Goal: Task Accomplishment & Management: Use online tool/utility

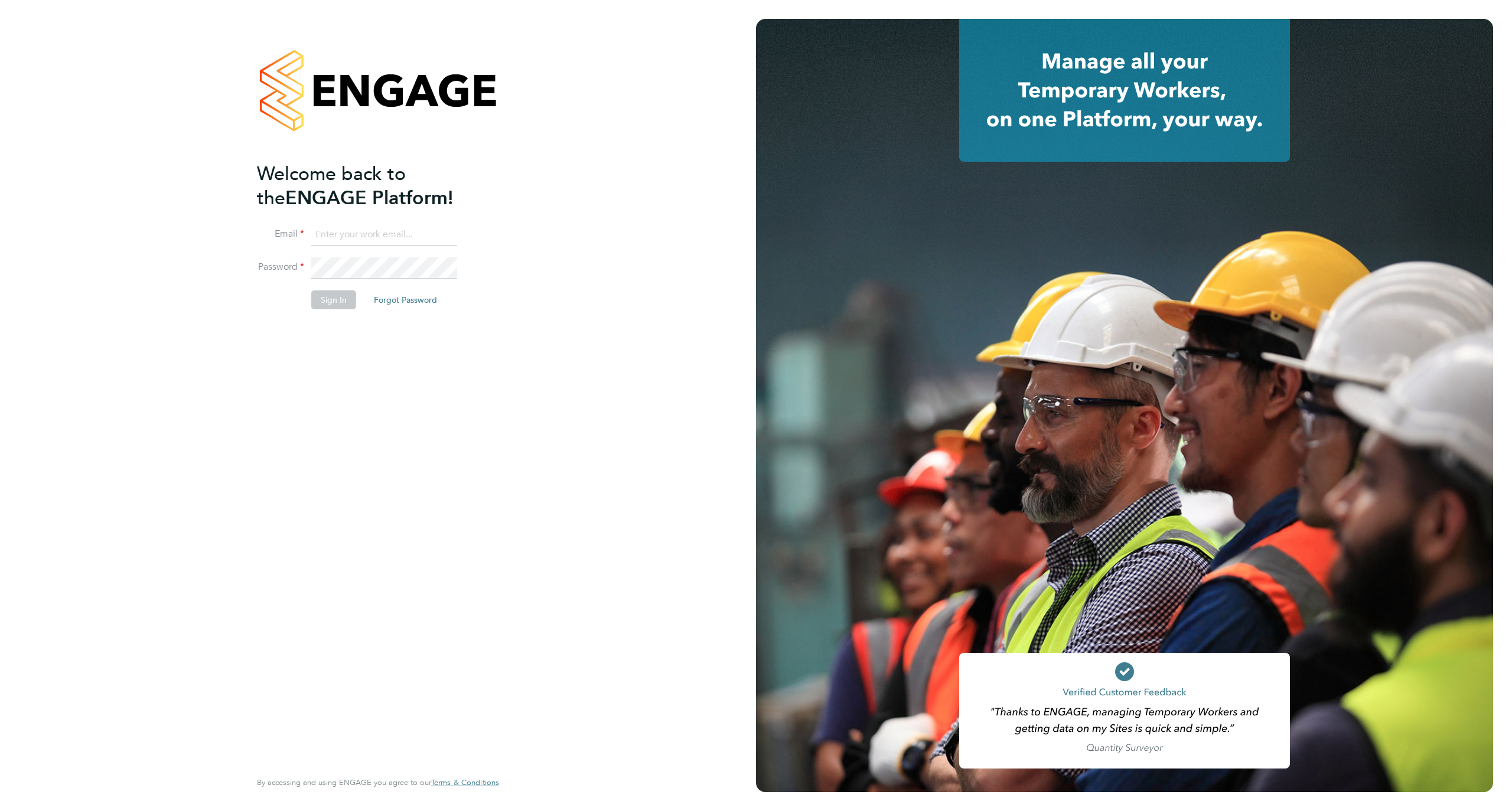
type input "staceyh@axcis.co.uk"
click at [345, 300] on button "Sign In" at bounding box center [334, 300] width 45 height 19
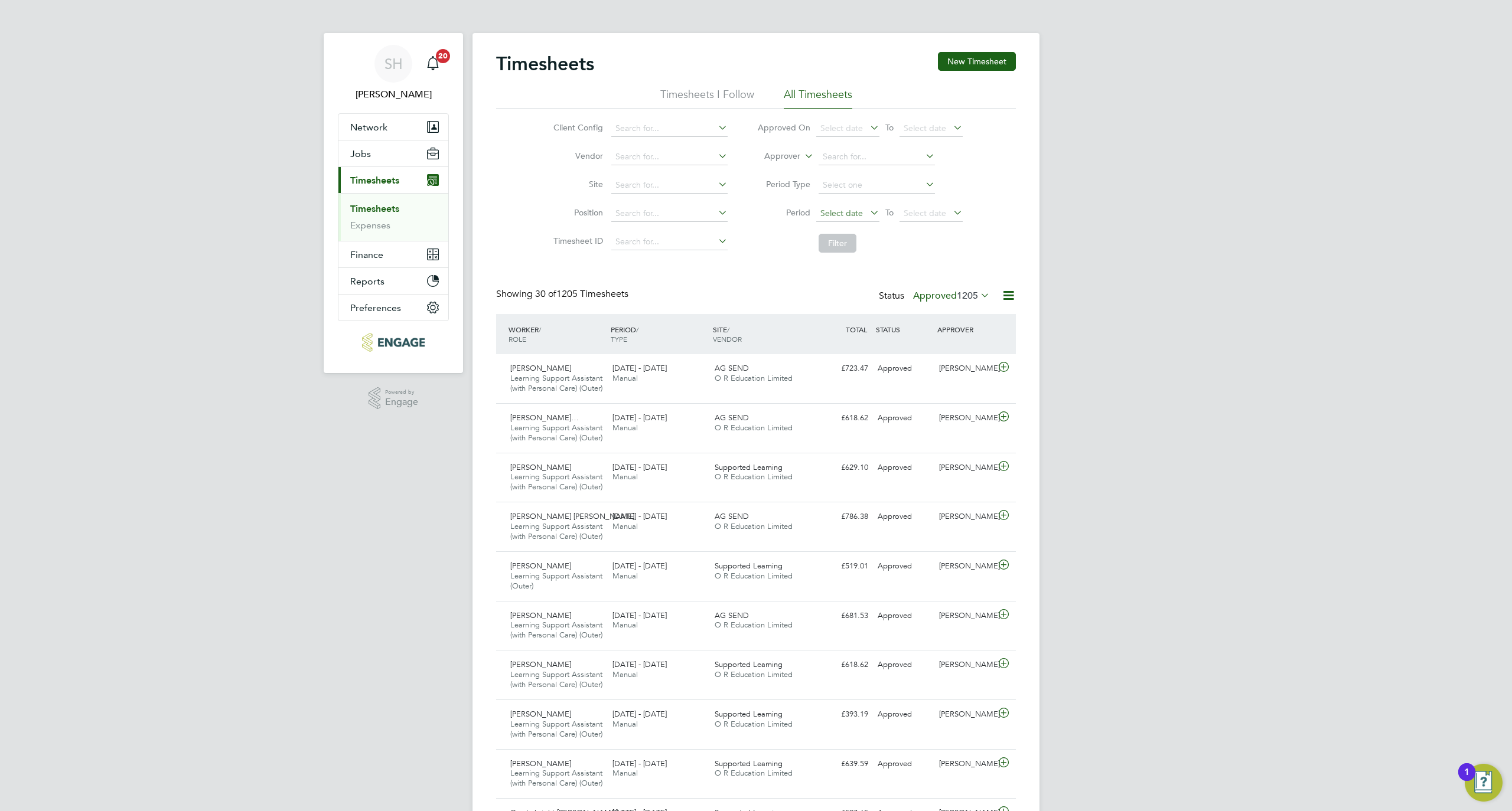
click at [845, 211] on span "Select date" at bounding box center [840, 213] width 42 height 10
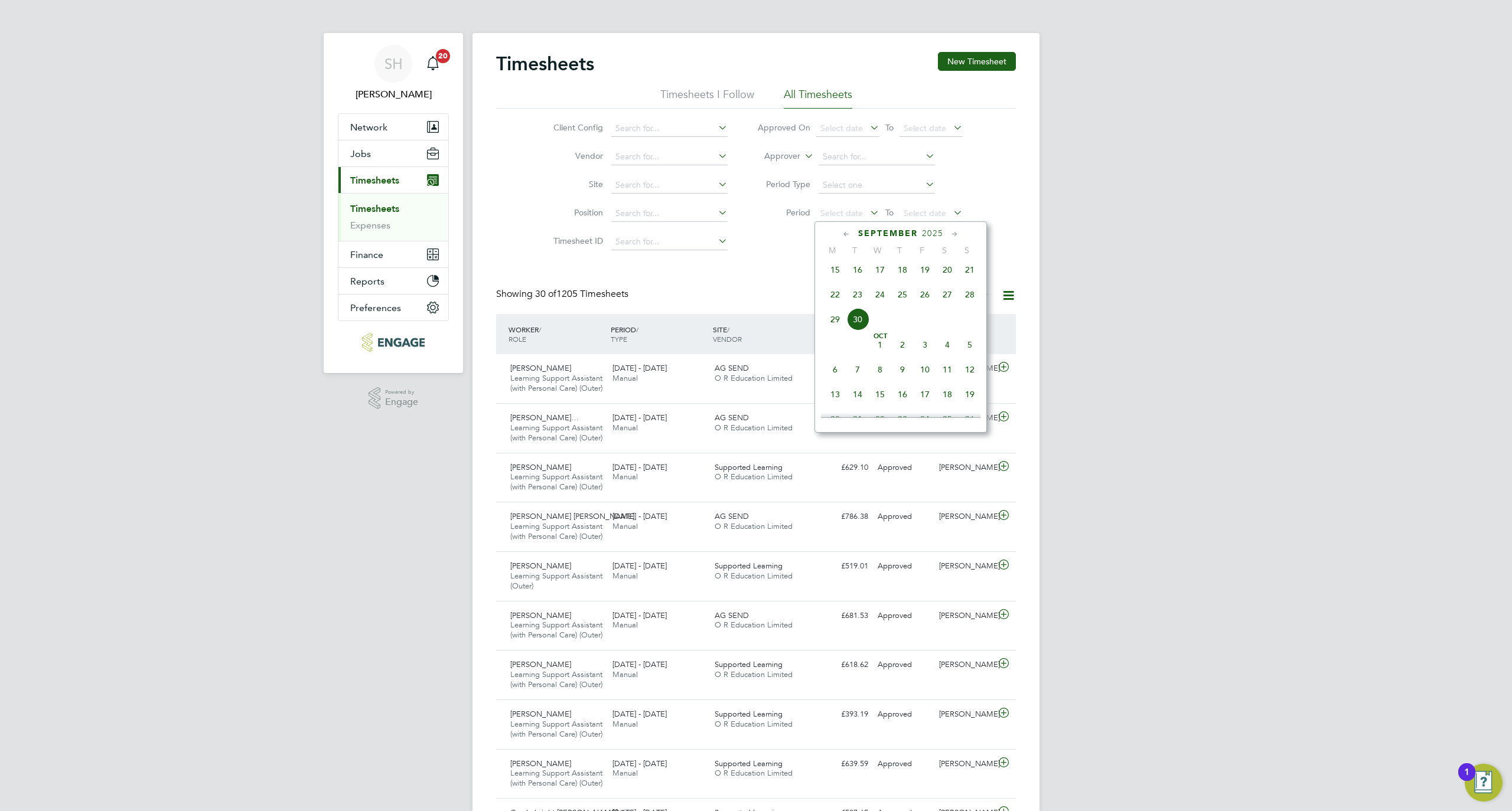
click at [831, 303] on span "22" at bounding box center [835, 294] width 23 height 23
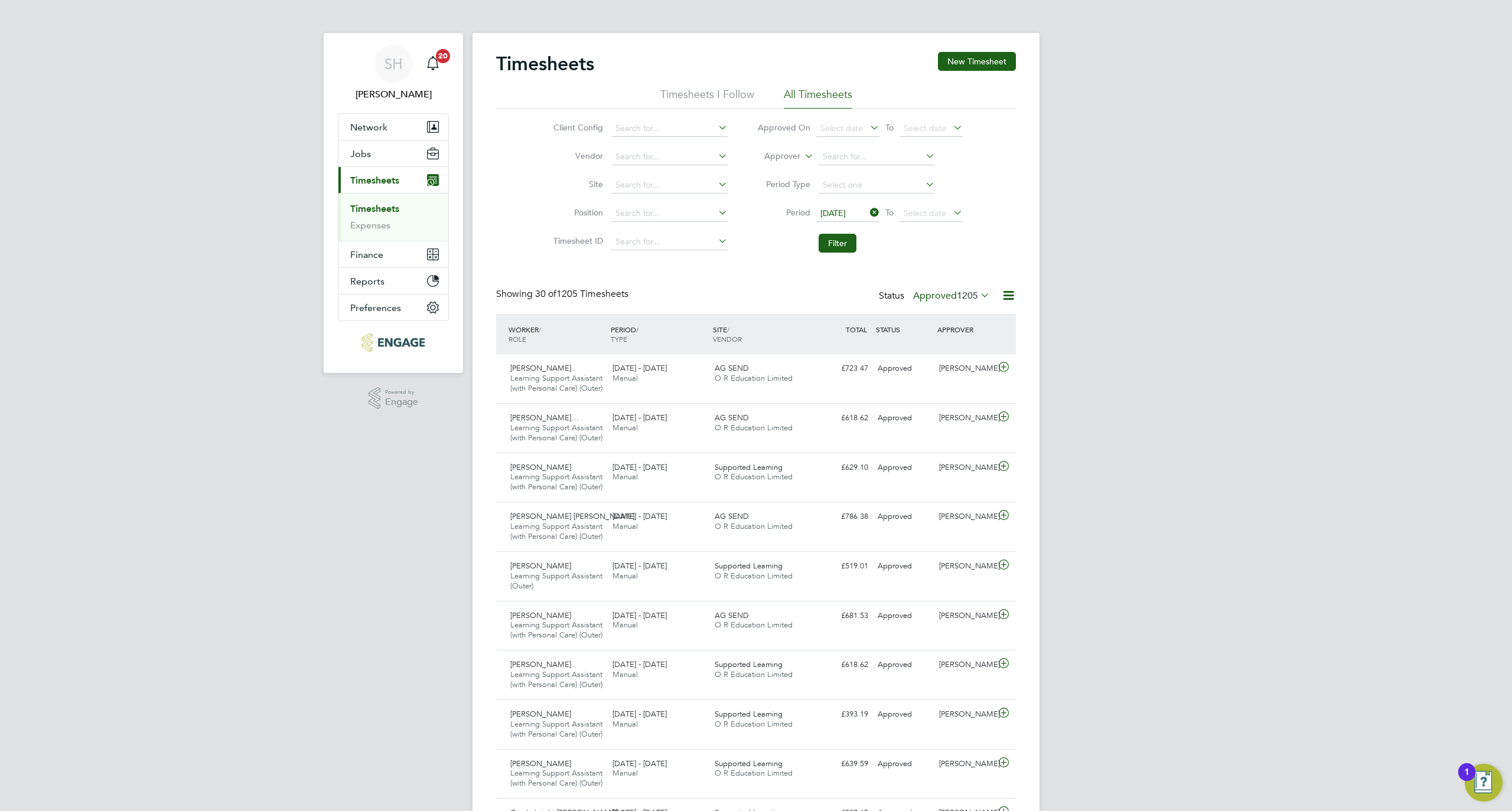
drag, startPoint x: 909, startPoint y: 211, endPoint x: 984, endPoint y: 247, distance: 83.2
click at [909, 210] on span "Select date" at bounding box center [924, 213] width 42 height 10
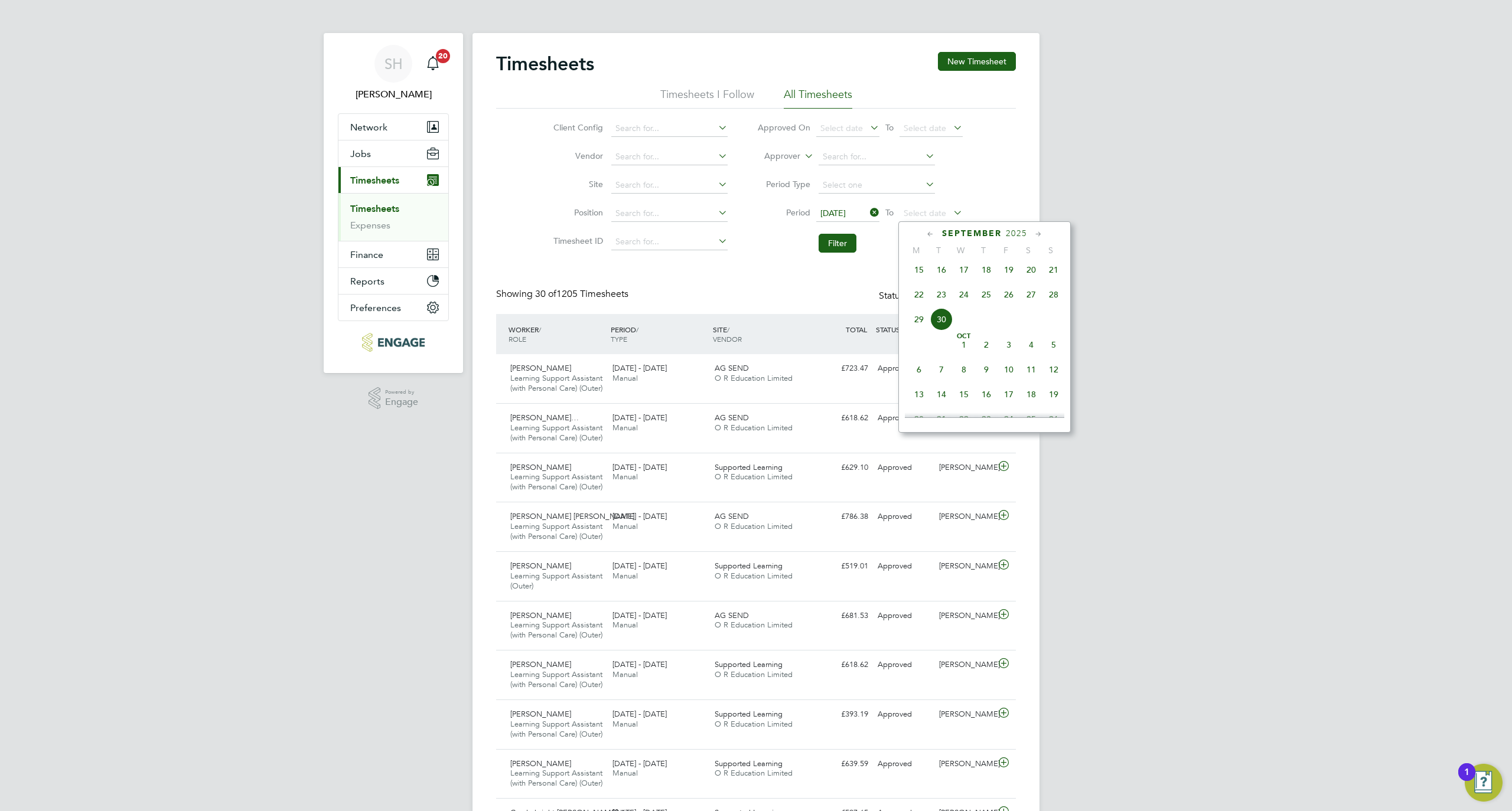
click at [1058, 298] on span "28" at bounding box center [1053, 294] width 23 height 23
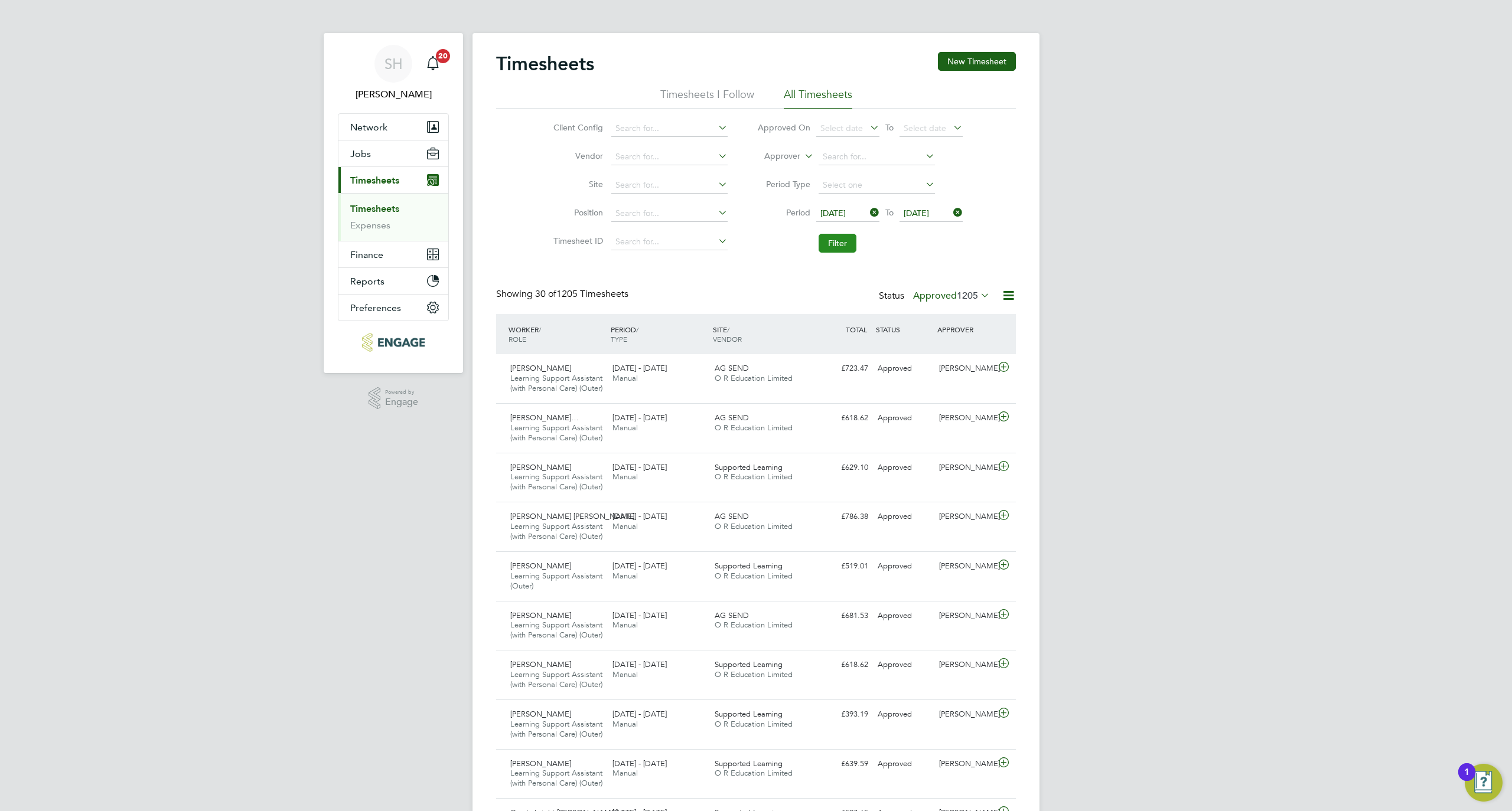
click at [828, 243] on button "Filter" at bounding box center [838, 243] width 38 height 19
click at [1140, 320] on div "SH Stacey Huntley Notifications 20 Applications: Network Businesses Sites Worke…" at bounding box center [756, 593] width 1512 height 1187
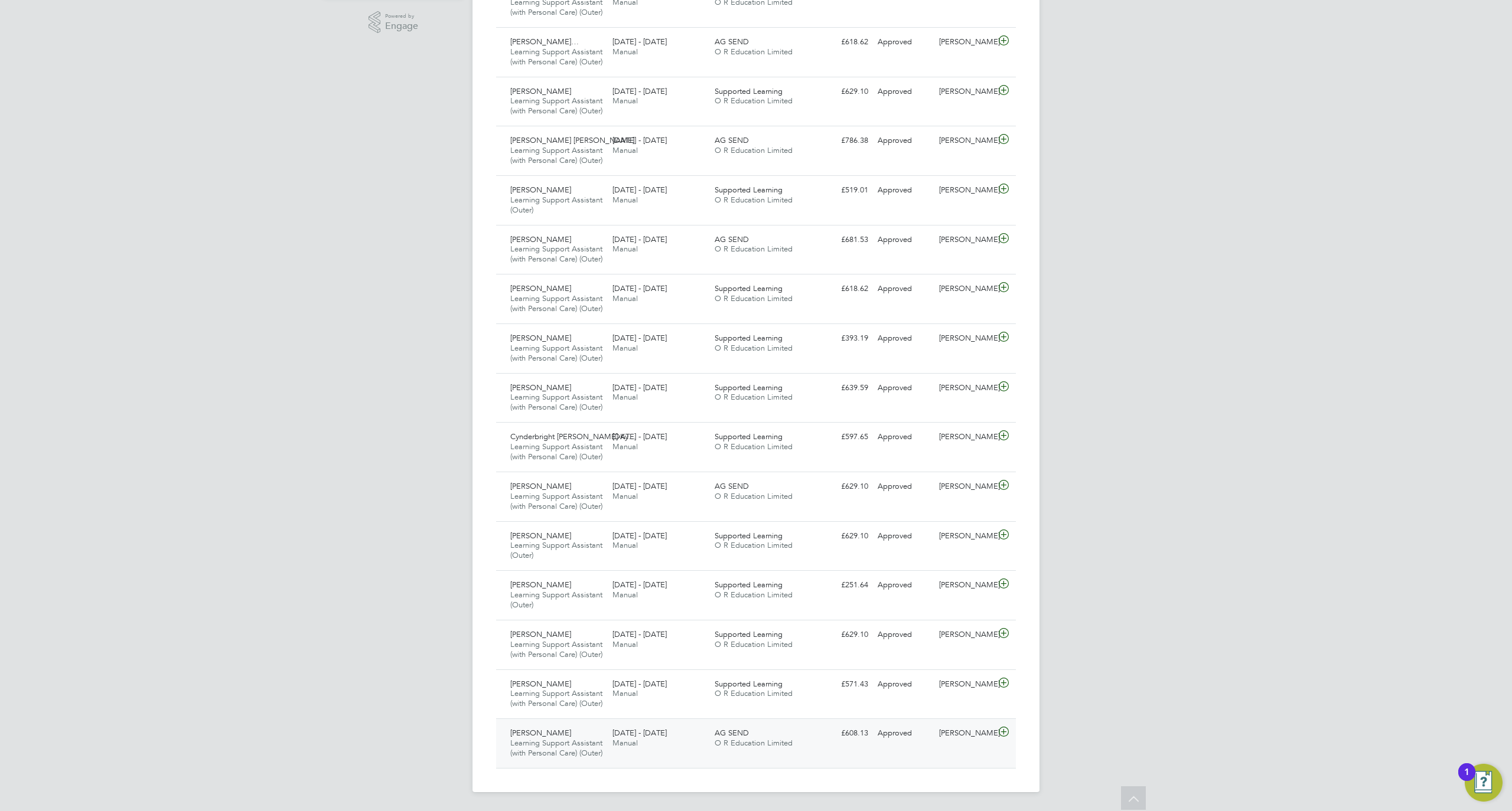
click at [967, 724] on div "Karen Marcelline" at bounding box center [964, 733] width 61 height 20
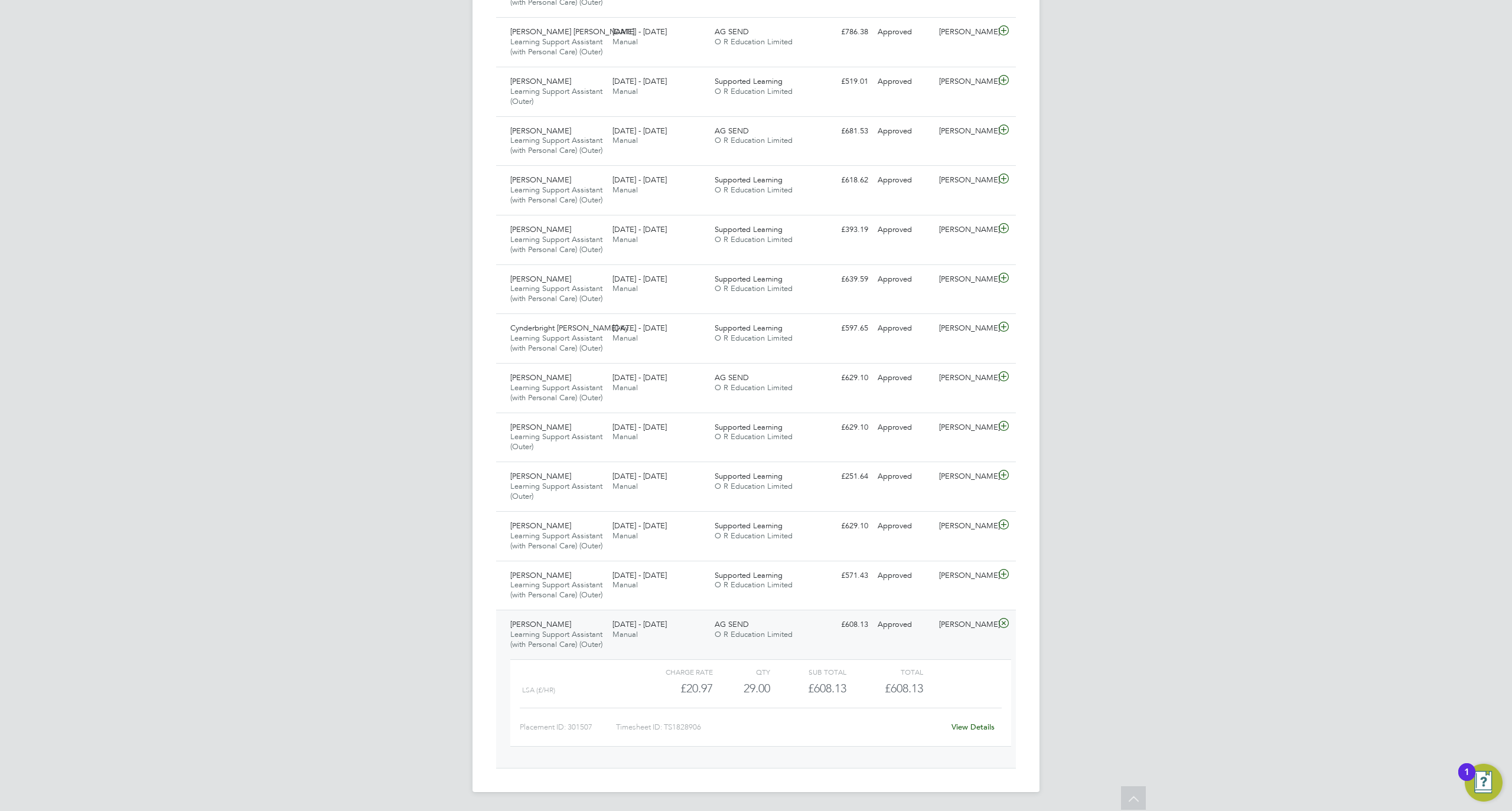
click at [963, 725] on link "View Details" at bounding box center [973, 727] width 43 height 10
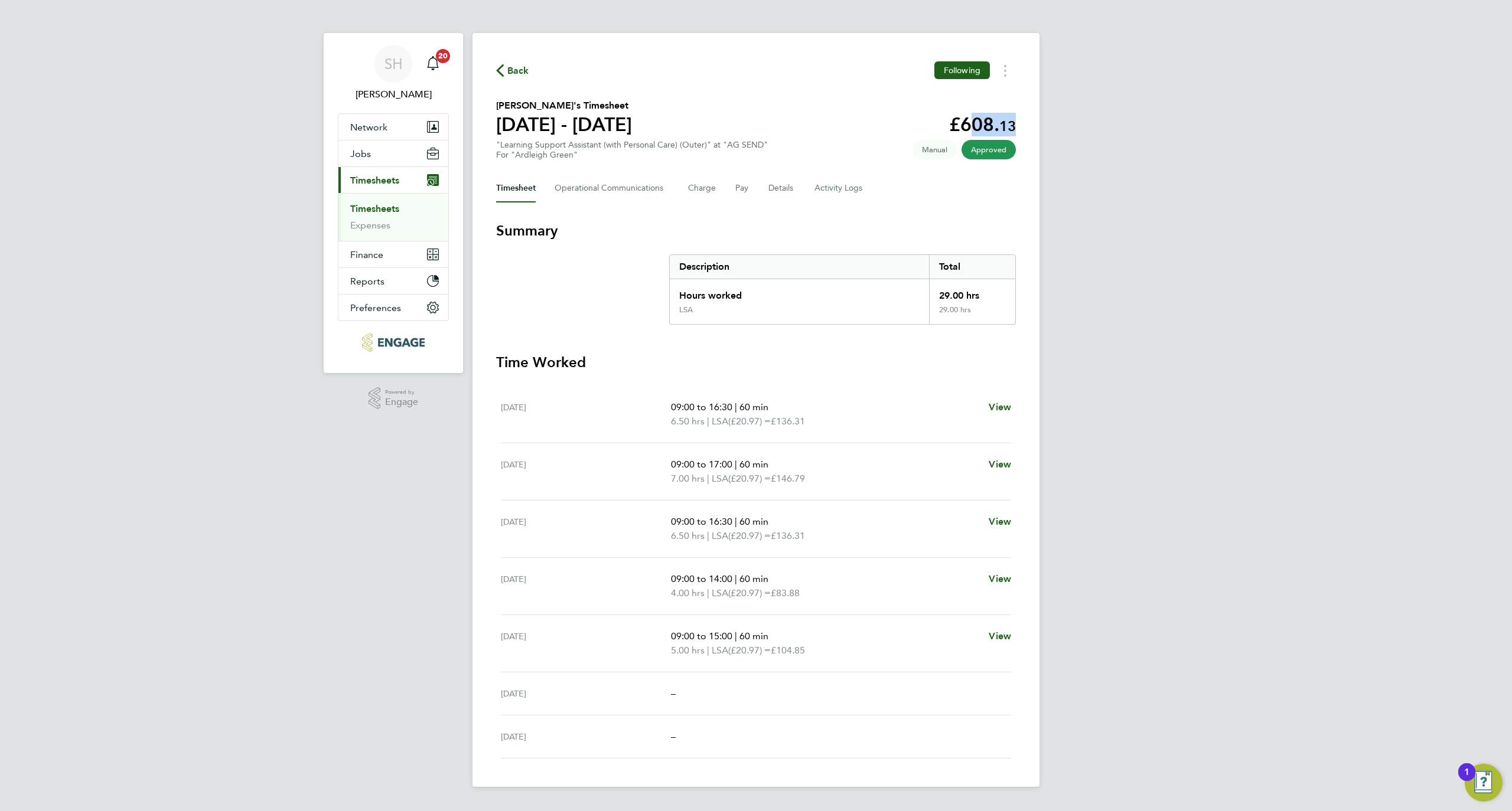
drag, startPoint x: 955, startPoint y: 124, endPoint x: 1051, endPoint y: 124, distance: 96.0
click at [1051, 124] on div "SH [PERSON_NAME] Notifications 20 Applications: Network Businesses Sites Worker…" at bounding box center [756, 402] width 1512 height 805
copy app-decimal "608. 13"
click at [696, 195] on button "Charge" at bounding box center [702, 188] width 28 height 28
